Goal: Information Seeking & Learning: Learn about a topic

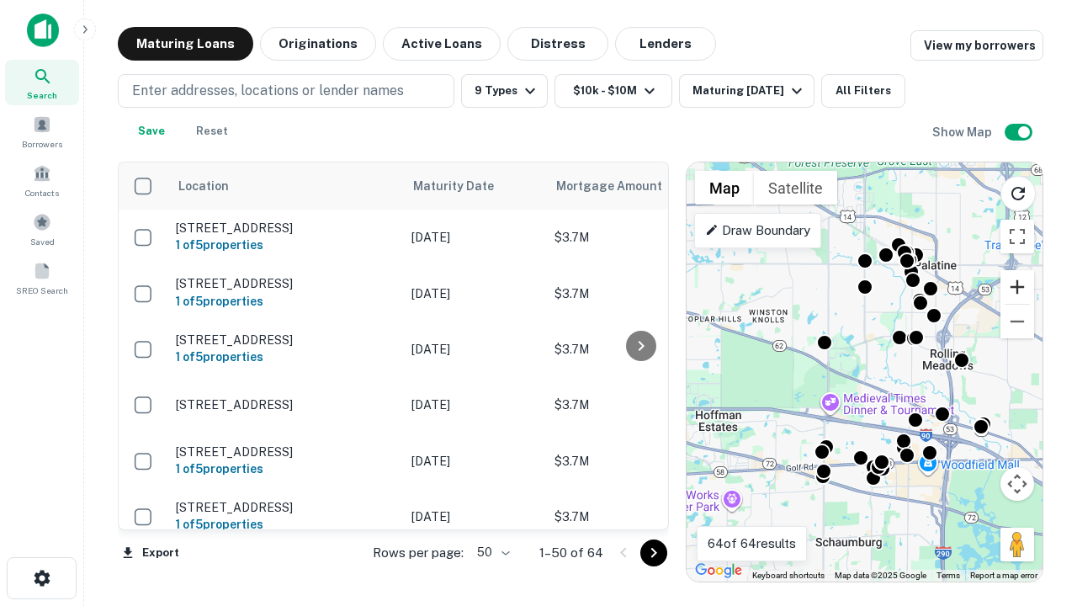
click at [1018, 287] on button "Zoom in" at bounding box center [1018, 287] width 34 height 34
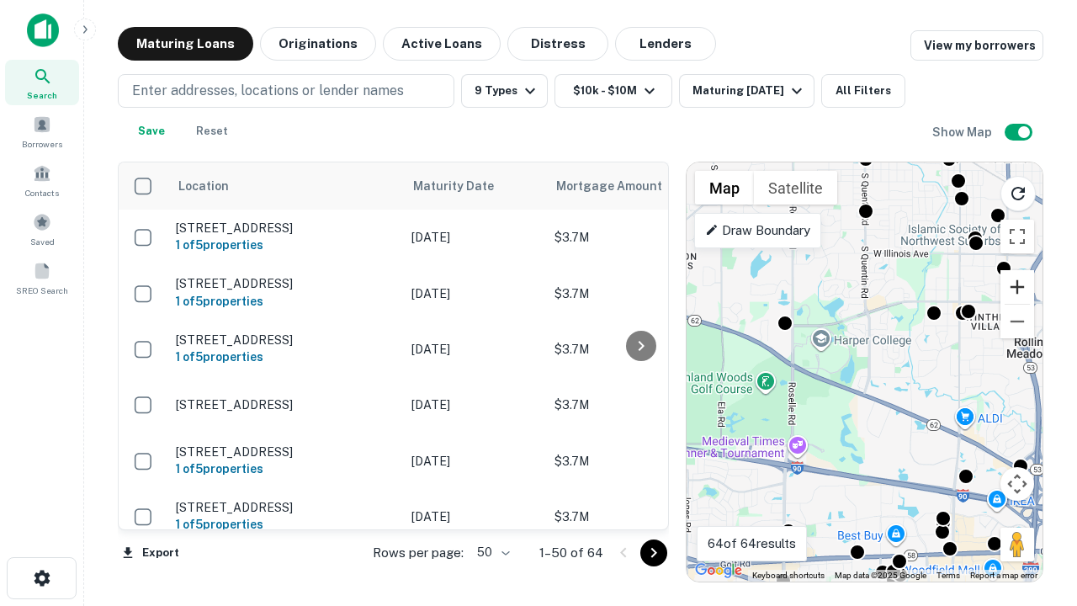
click at [1018, 287] on button "Zoom in" at bounding box center [1018, 287] width 34 height 34
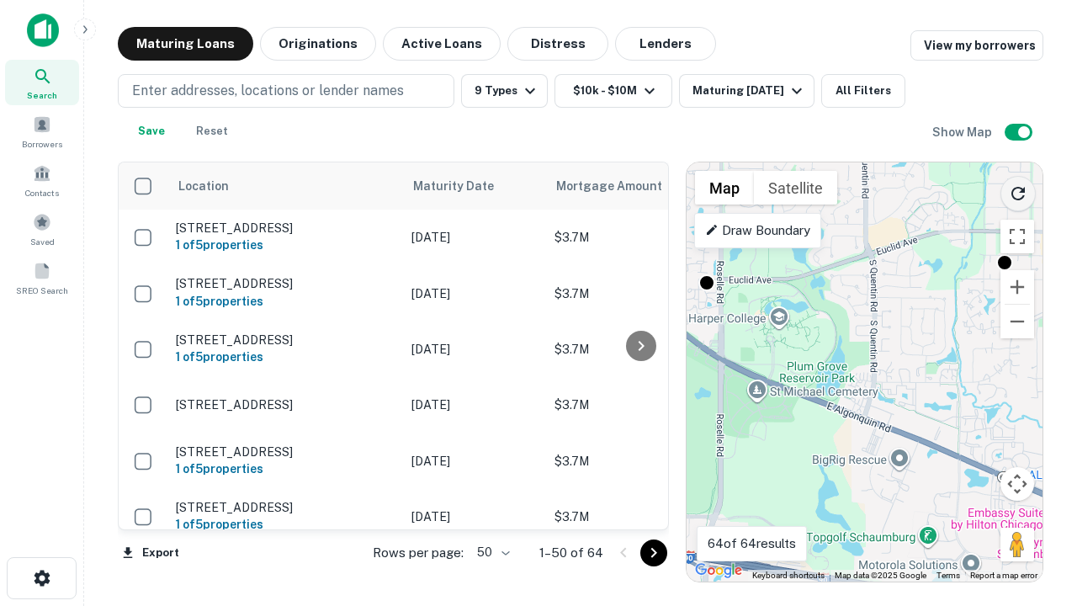
click at [1018, 190] on icon "Reload search area" at bounding box center [1018, 193] width 20 height 20
